Goal: Transaction & Acquisition: Subscribe to service/newsletter

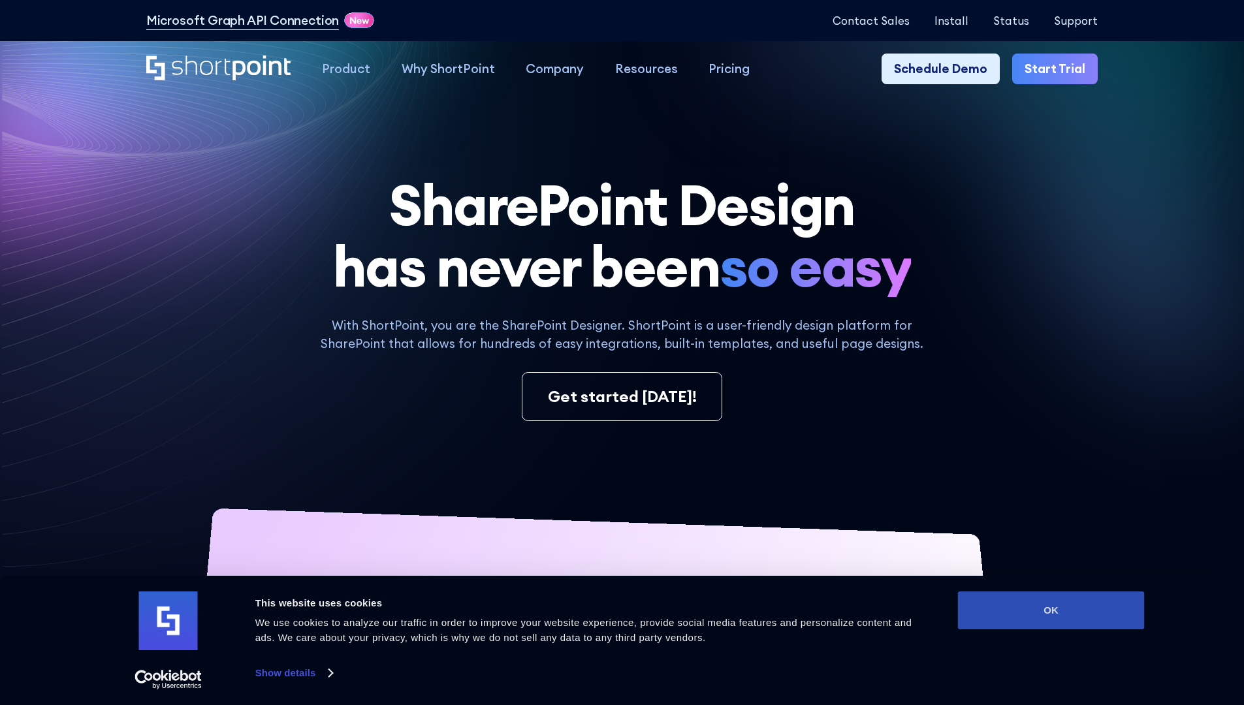
click at [1050, 610] on button "OK" at bounding box center [1051, 610] width 187 height 38
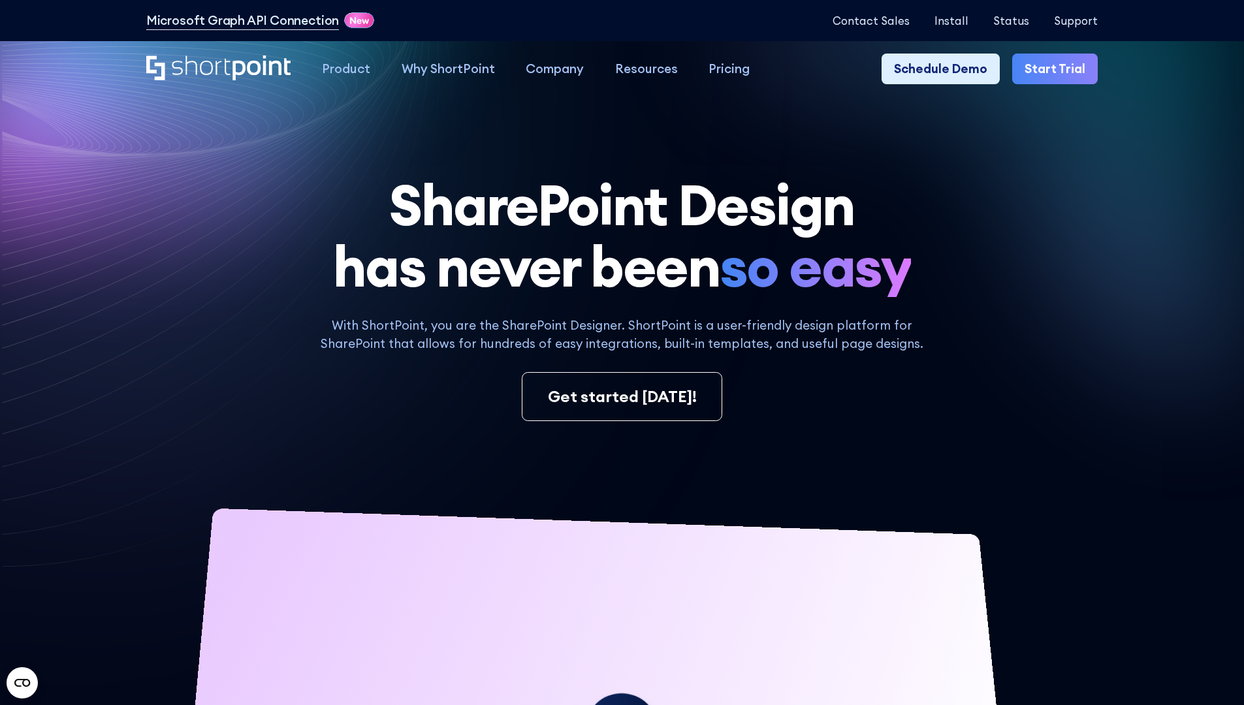
click at [1059, 69] on link "Start Trial" at bounding box center [1055, 69] width 86 height 31
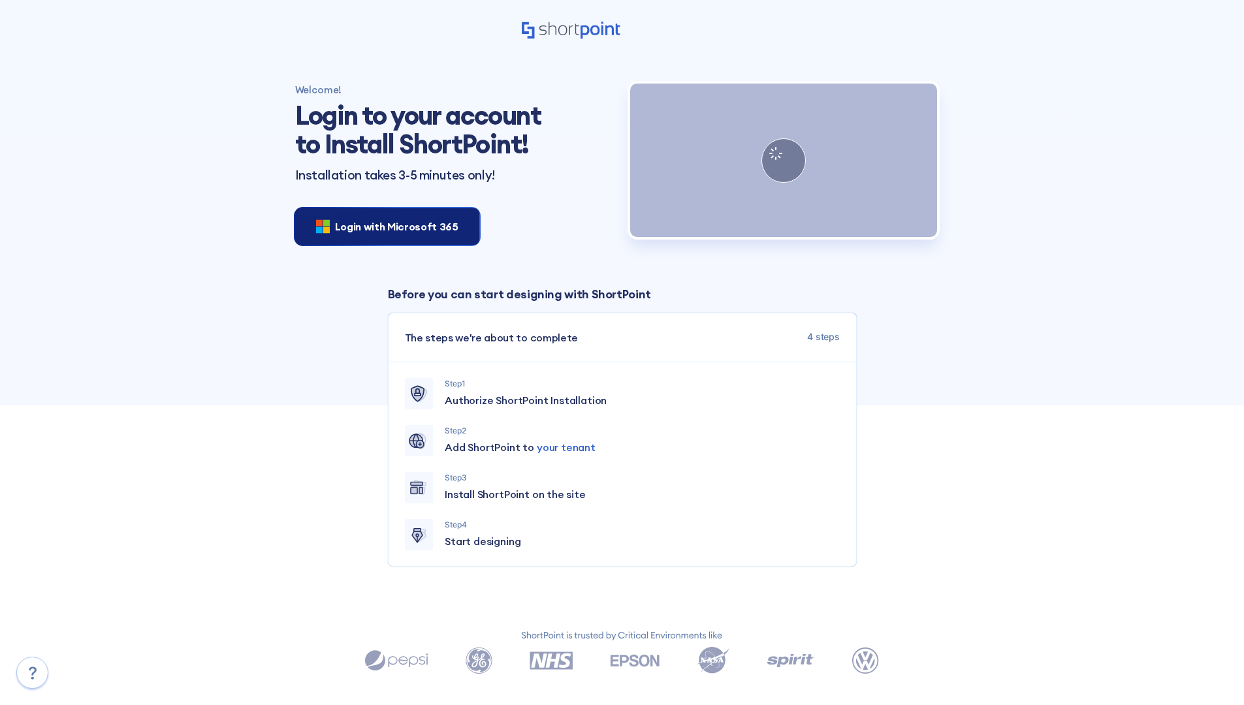
click at [383, 226] on span "Login with Microsoft 365" at bounding box center [396, 227] width 123 height 16
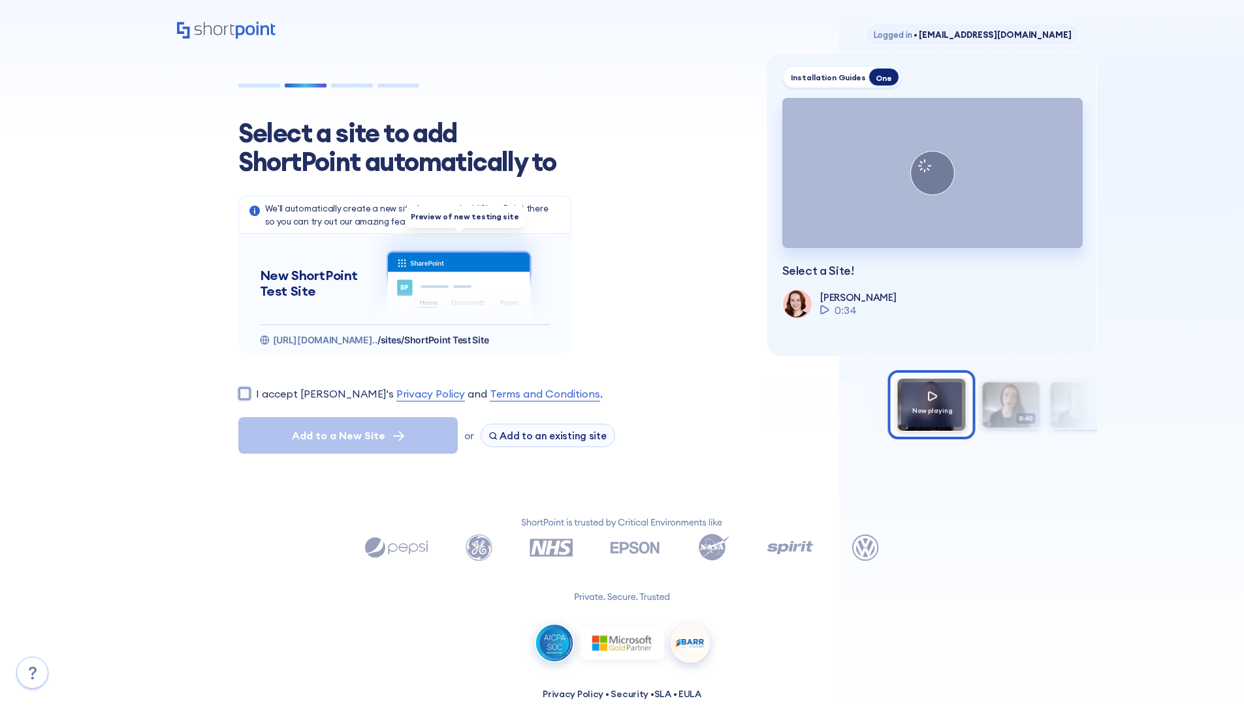
click at [244, 393] on input "I accept [PERSON_NAME]'s Privacy Policy and Terms and Conditions ." at bounding box center [244, 393] width 12 height 12
checkbox input "true"
click at [347, 435] on span "Add to a New Site" at bounding box center [338, 436] width 93 height 16
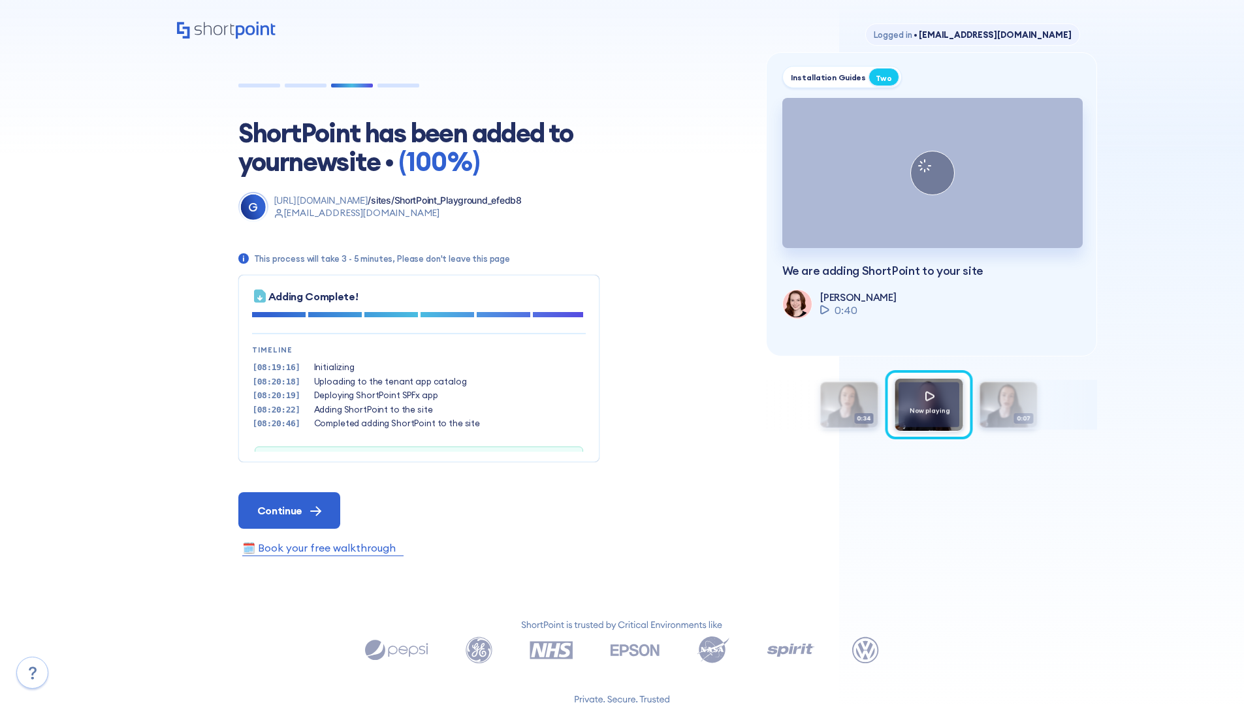
scroll to position [40, 0]
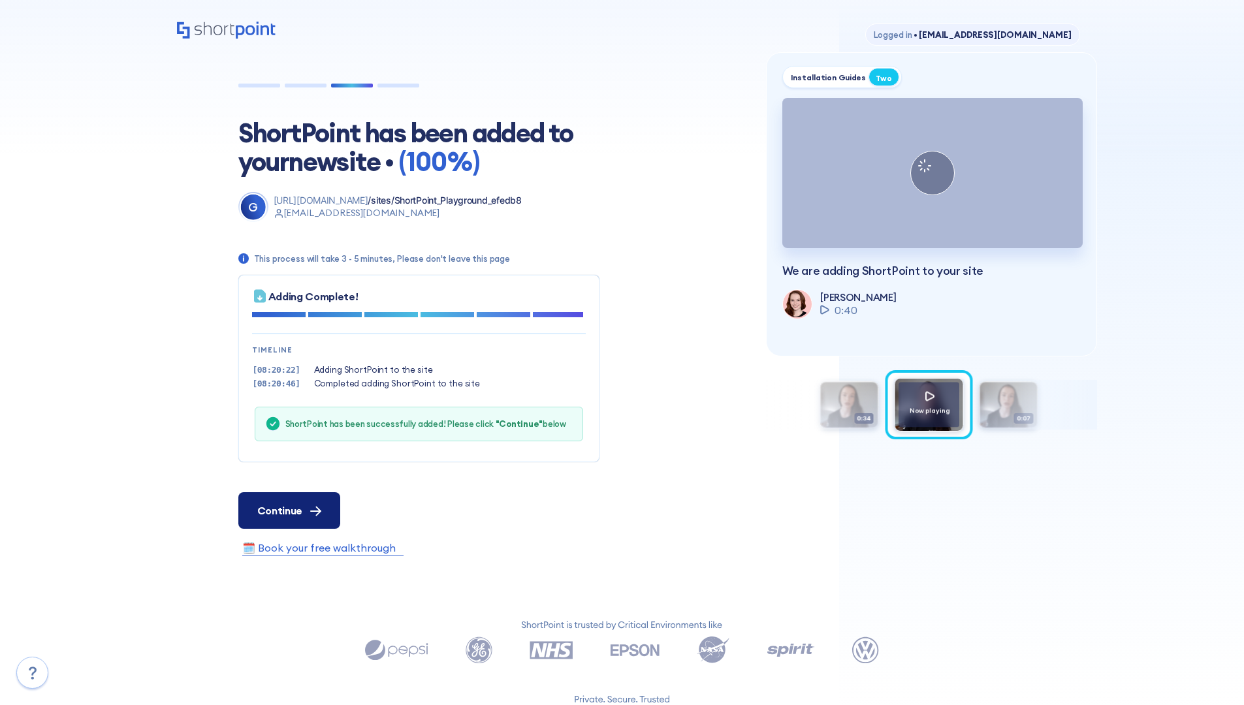
click at [289, 510] on span "Continue" at bounding box center [279, 511] width 45 height 16
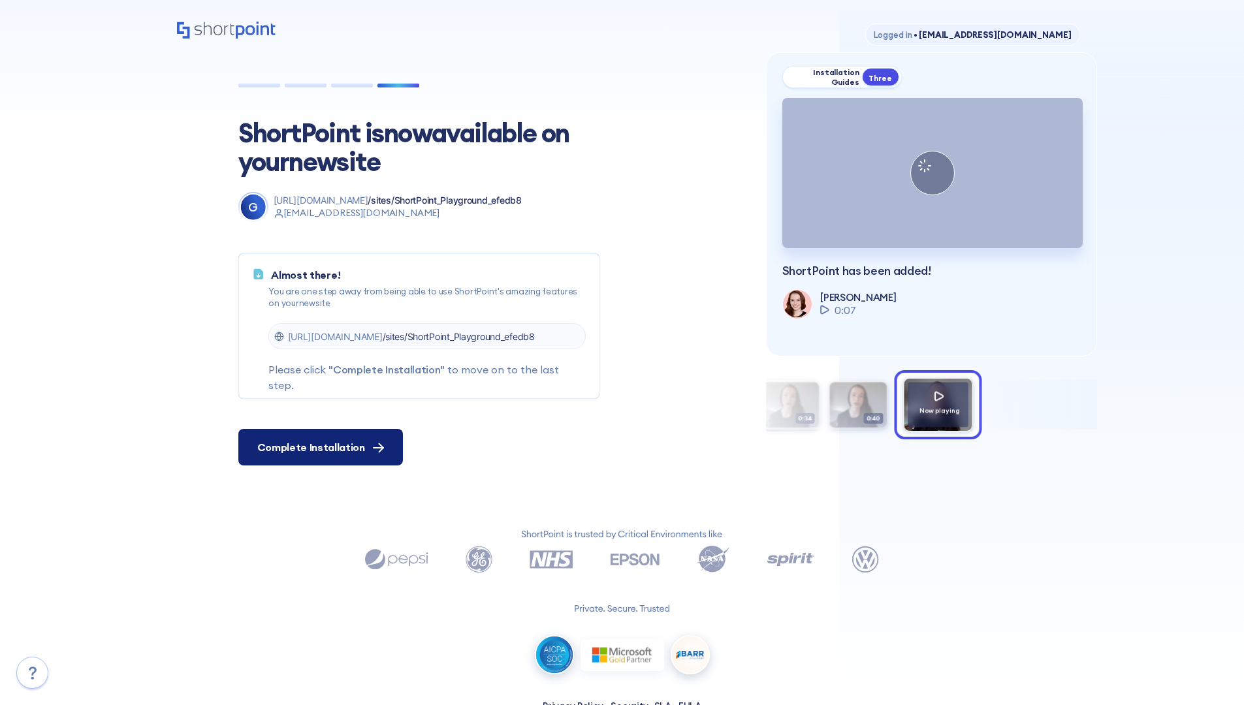
click at [319, 447] on span "Complete Installation" at bounding box center [311, 447] width 108 height 16
